Goal: Check status: Check status

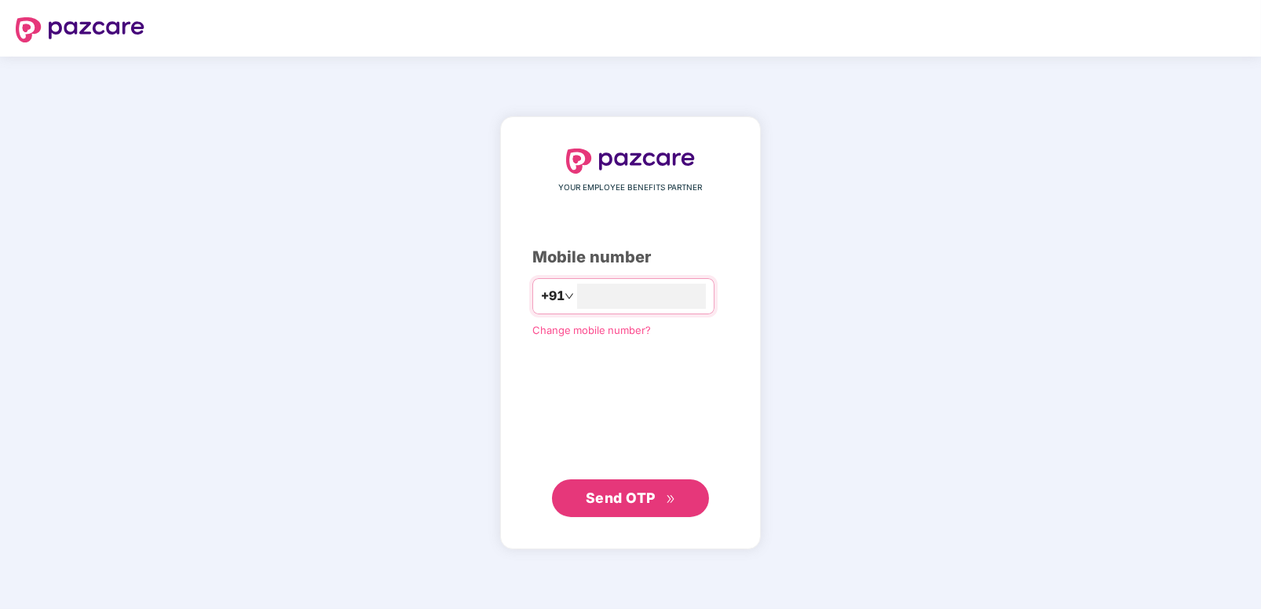
type input "**********"
click at [604, 496] on span "Send OTP" at bounding box center [621, 497] width 70 height 16
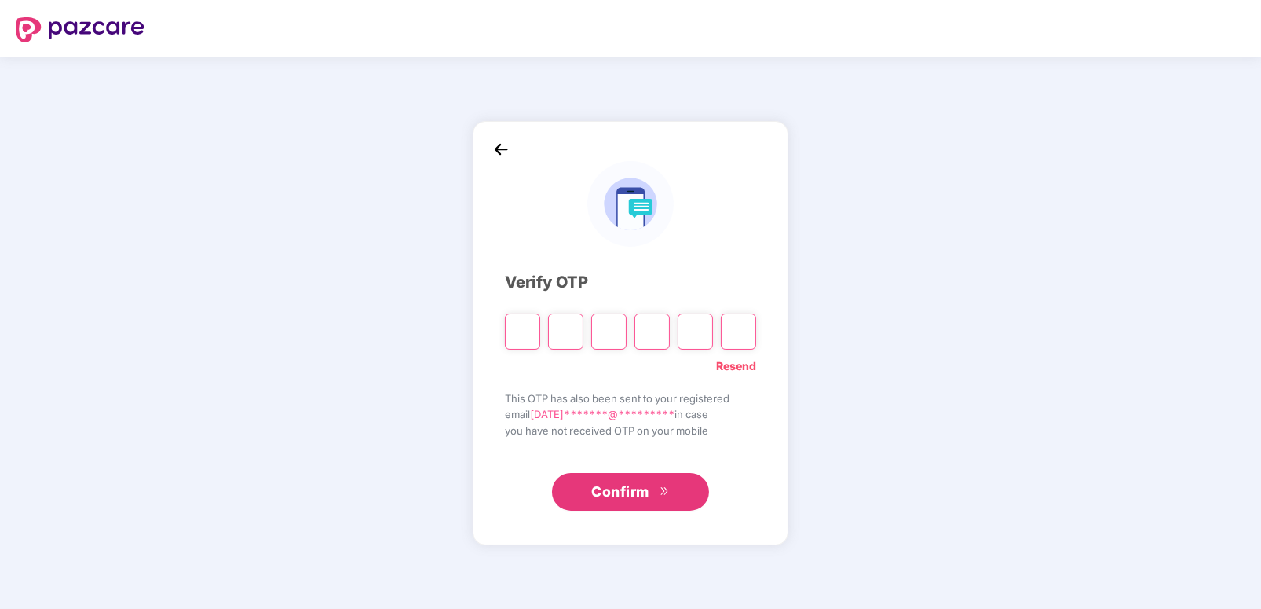
click at [752, 372] on link "Resend" at bounding box center [736, 365] width 40 height 17
click at [530, 334] on input "Please enter verification code. Digit 1" at bounding box center [522, 331] width 35 height 36
type input "*"
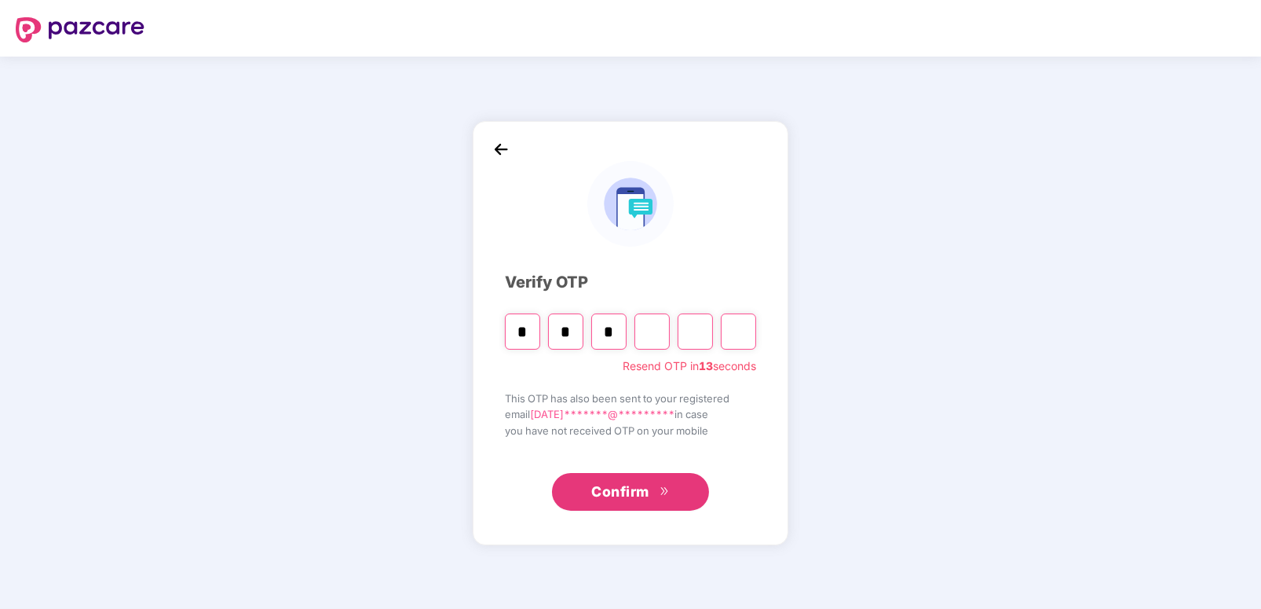
type input "*"
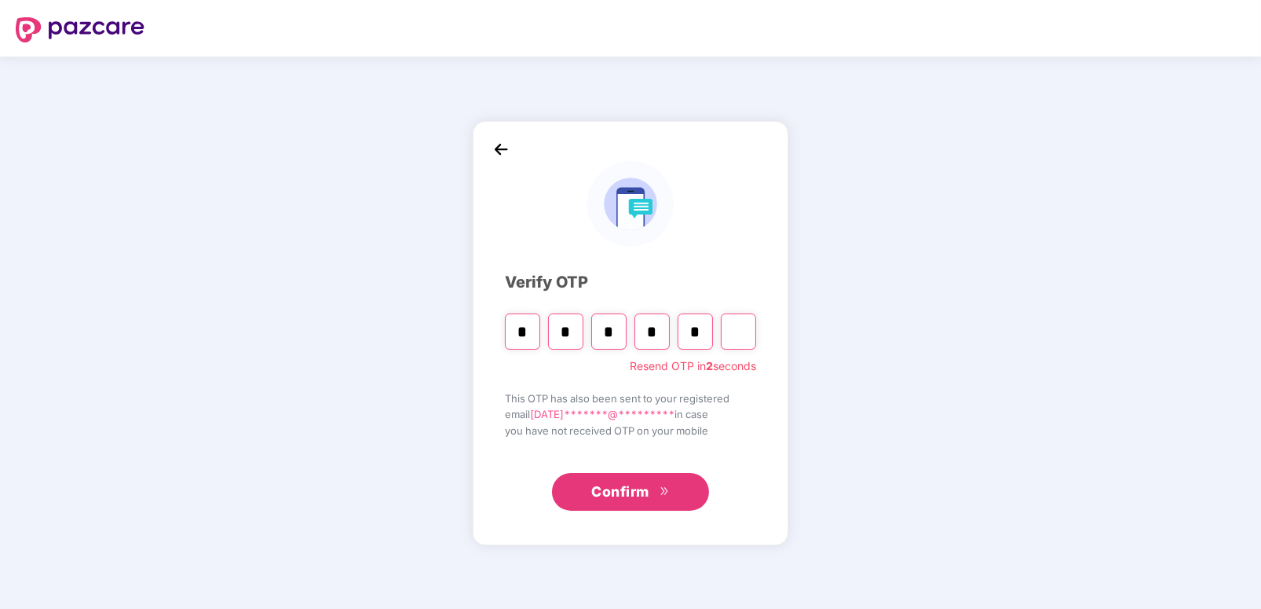
type input "*"
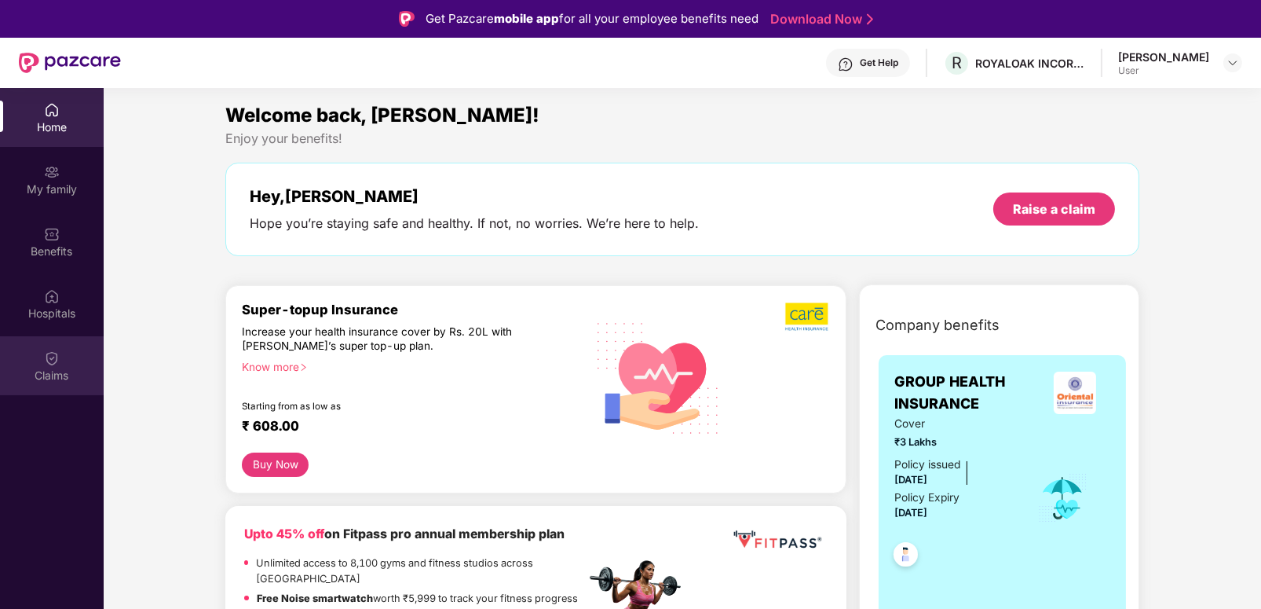
click at [55, 350] on img at bounding box center [52, 358] width 16 height 16
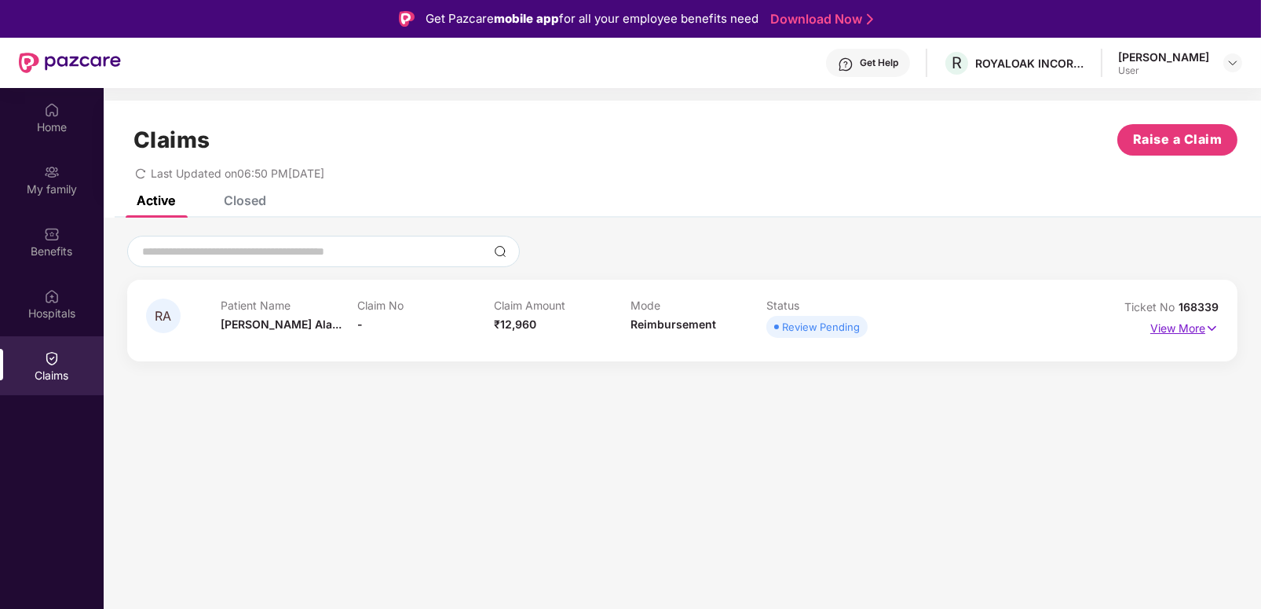
click at [1206, 331] on img at bounding box center [1212, 328] width 13 height 17
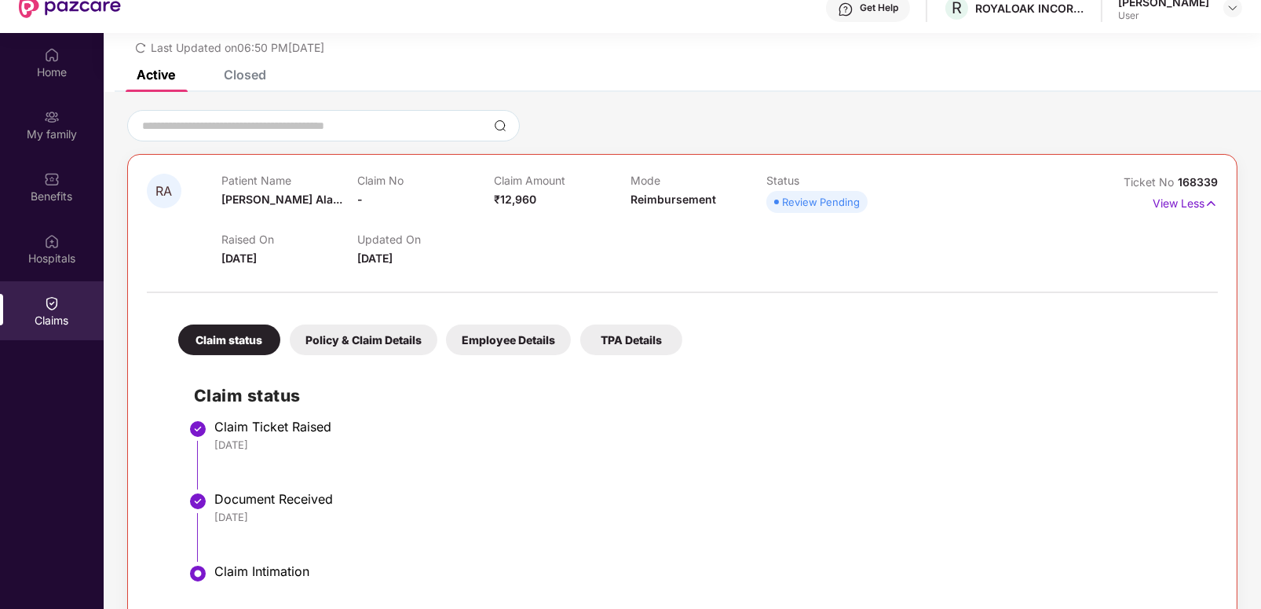
scroll to position [87, 0]
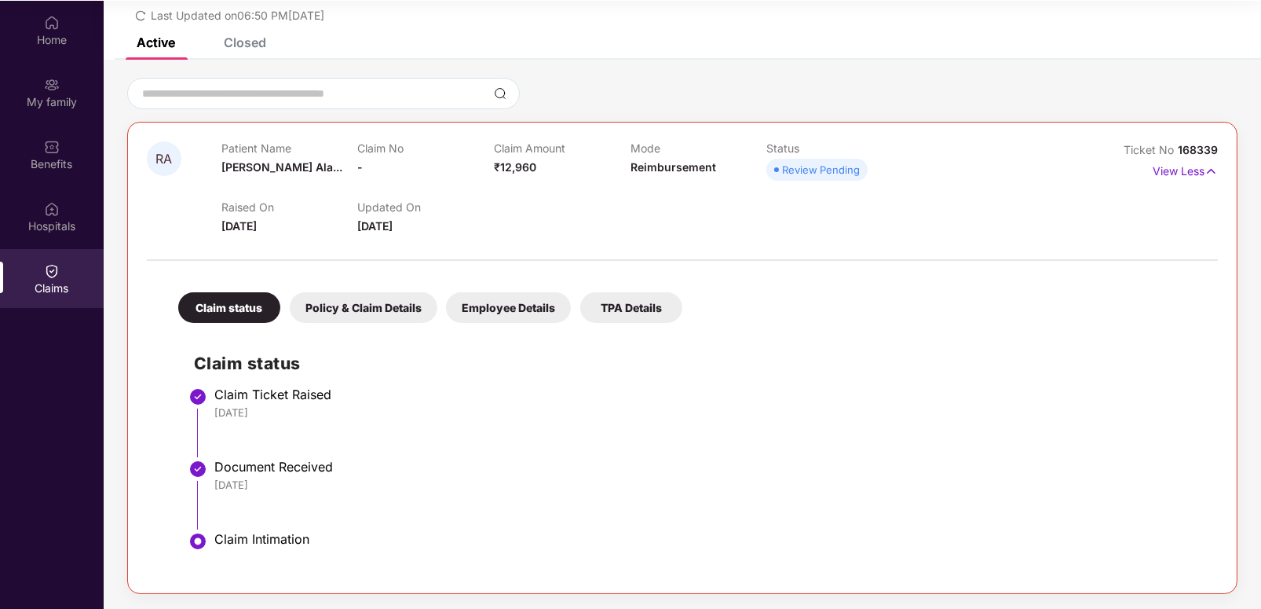
click at [890, 445] on li "Claim Ticket Raised [DATE]" at bounding box center [698, 428] width 1008 height 72
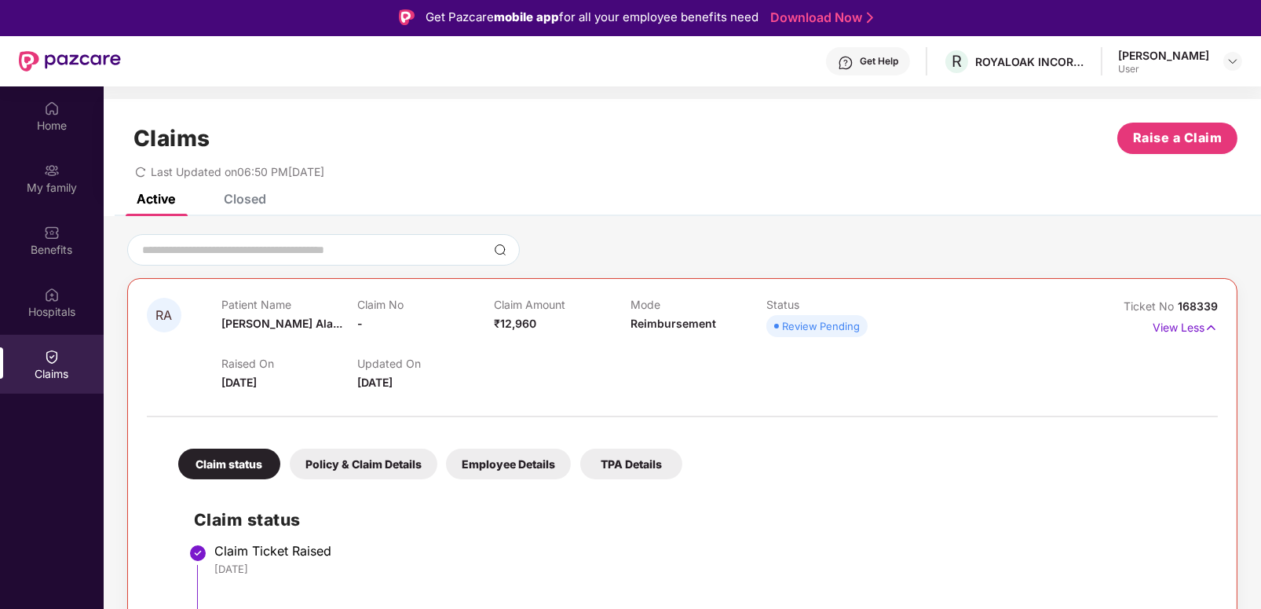
scroll to position [0, 0]
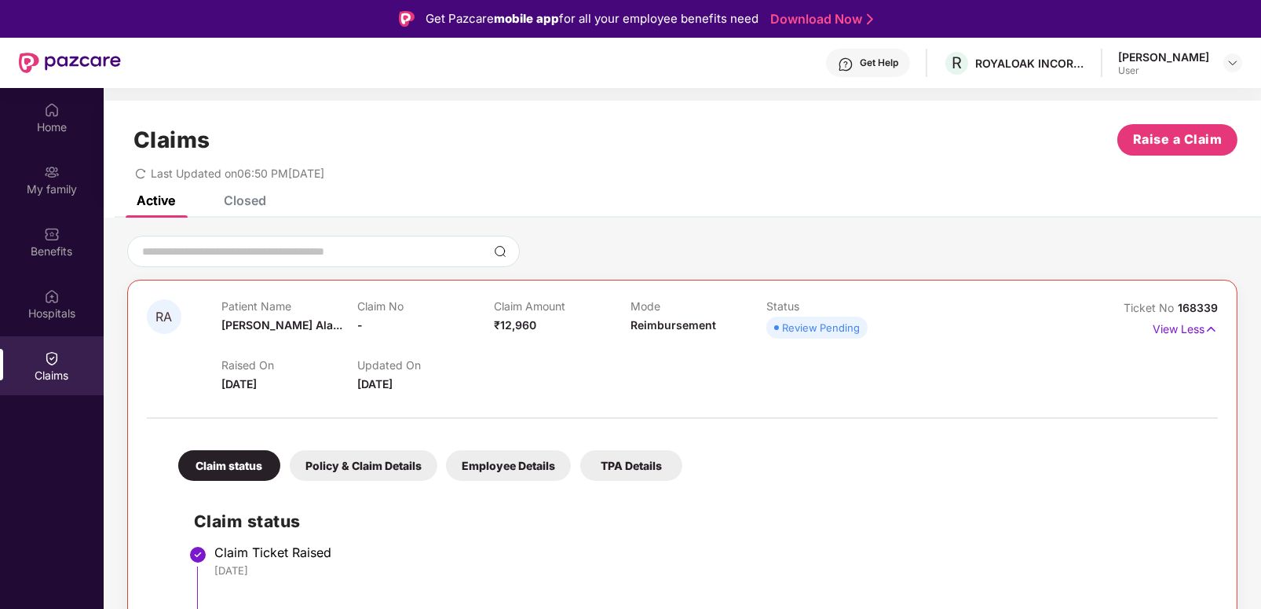
click at [827, 328] on div "Review Pending" at bounding box center [821, 328] width 78 height 16
click at [1221, 58] on div "[PERSON_NAME] User" at bounding box center [1180, 62] width 124 height 27
click at [1233, 59] on img at bounding box center [1233, 63] width 13 height 13
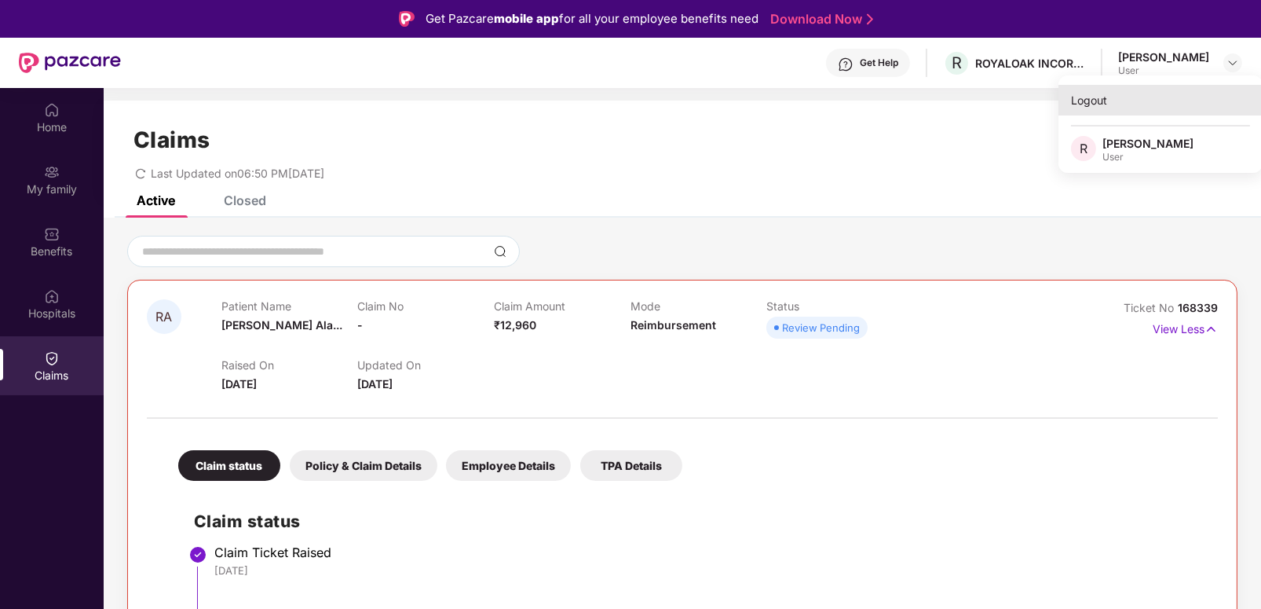
click at [1130, 107] on div "Logout" at bounding box center [1161, 100] width 204 height 31
